Goal: Task Accomplishment & Management: Manage account settings

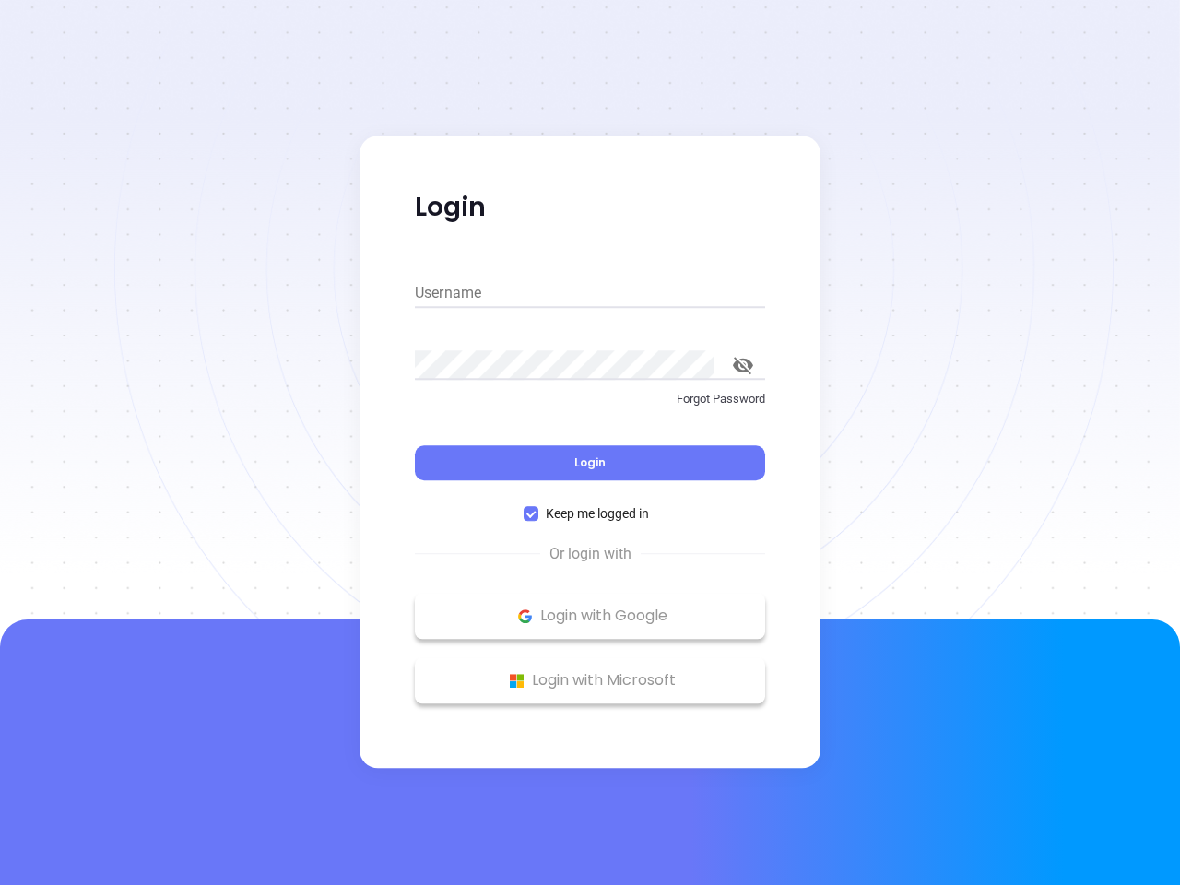
click at [590, 442] on div "Login" at bounding box center [590, 451] width 350 height 57
click at [590, 293] on input "Username" at bounding box center [590, 292] width 350 height 29
click at [743, 365] on icon "toggle password visibility" at bounding box center [743, 366] width 20 height 18
click at [590, 463] on span "Login" at bounding box center [589, 462] width 31 height 16
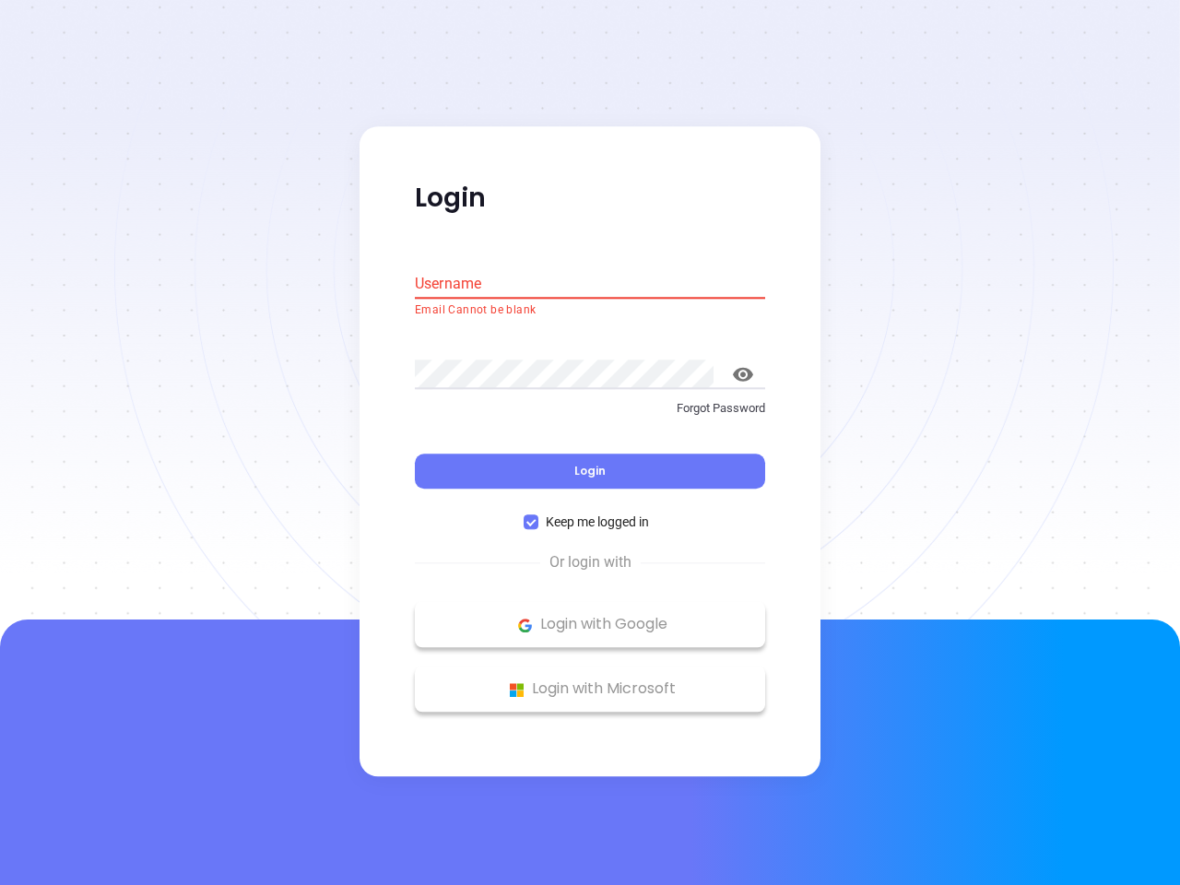
click at [590, 513] on span "Keep me logged in" at bounding box center [597, 523] width 118 height 20
click at [538, 515] on input "Keep me logged in" at bounding box center [531, 522] width 15 height 15
checkbox input "false"
click at [590, 616] on p "Login with Google" at bounding box center [590, 625] width 332 height 28
click at [590, 680] on p "Login with Microsoft" at bounding box center [590, 690] width 332 height 28
